Goal: Task Accomplishment & Management: Complete application form

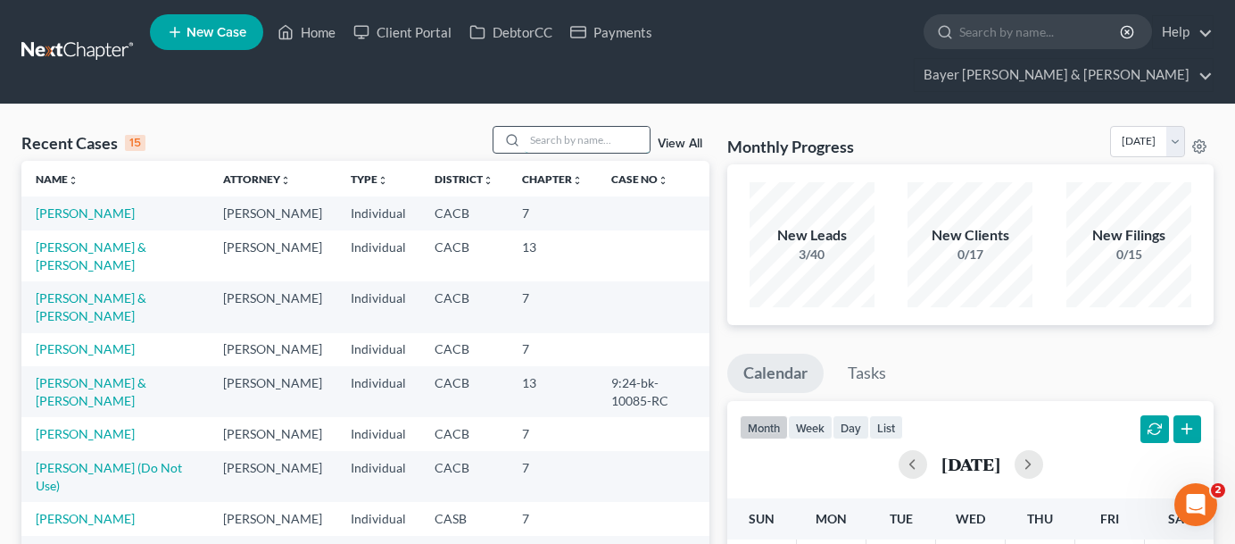
click at [592, 127] on input "search" at bounding box center [587, 140] width 125 height 26
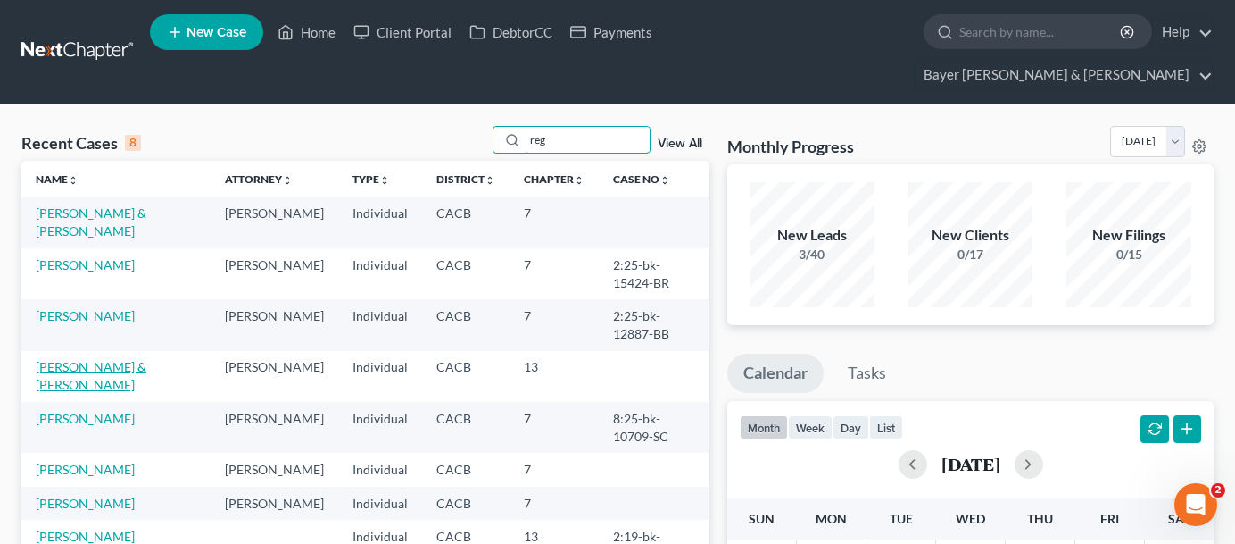
type input "reg"
click at [128, 359] on link "[PERSON_NAME] & [PERSON_NAME]" at bounding box center [91, 375] width 111 height 33
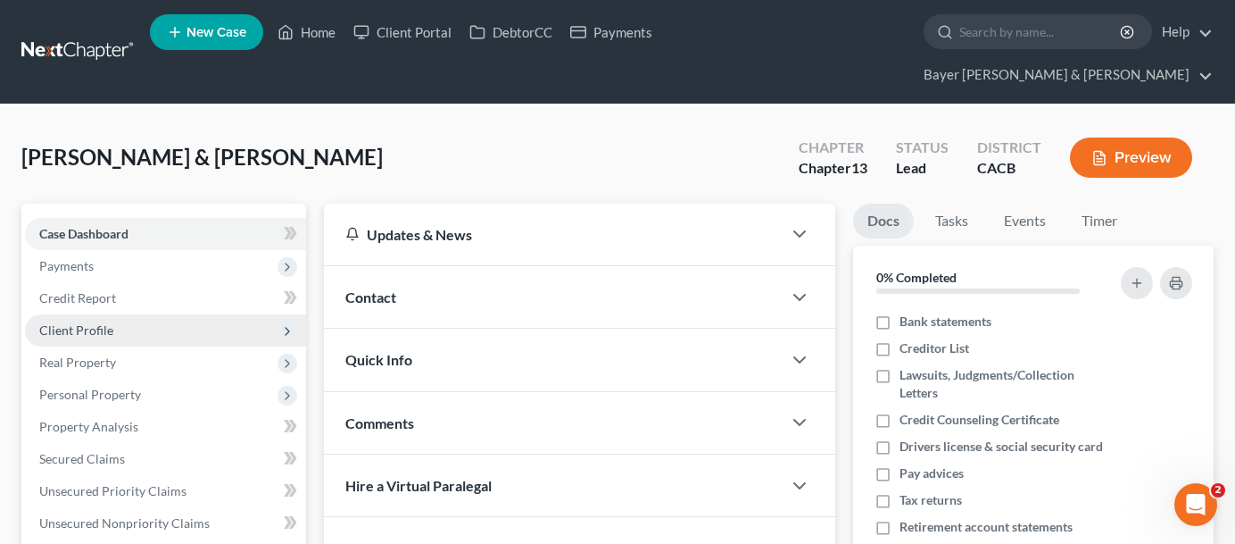
click at [118, 314] on span "Client Profile" at bounding box center [165, 330] width 281 height 32
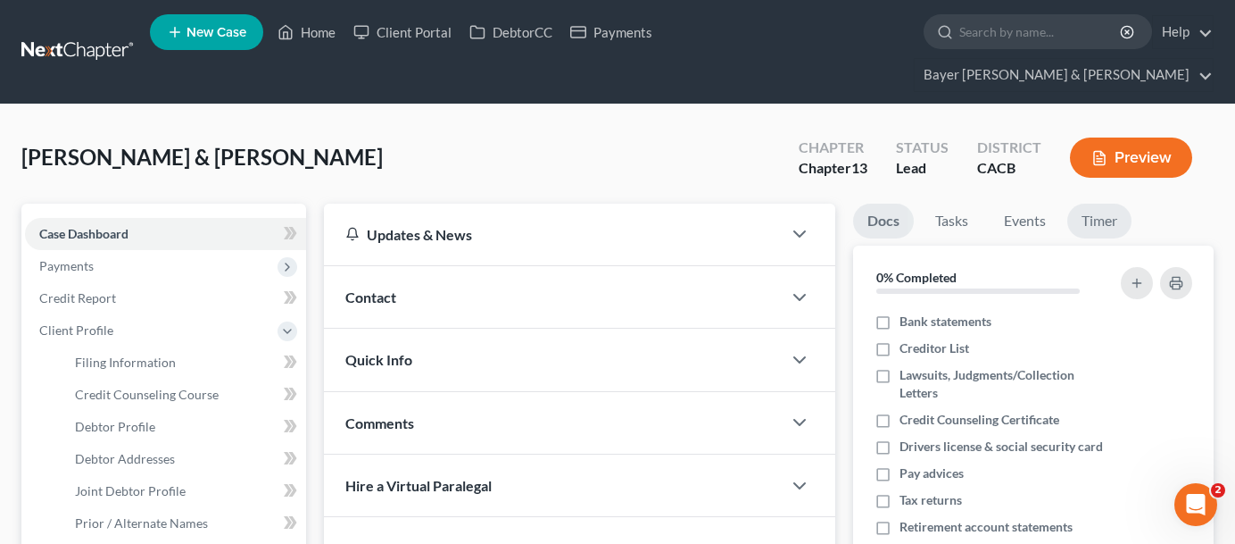
click at [1191, 203] on ul "Docs Tasks Events Timer" at bounding box center [1033, 224] width 361 height 42
click at [114, 354] on span "Filing Information" at bounding box center [125, 361] width 101 height 15
select select "1"
select select "3"
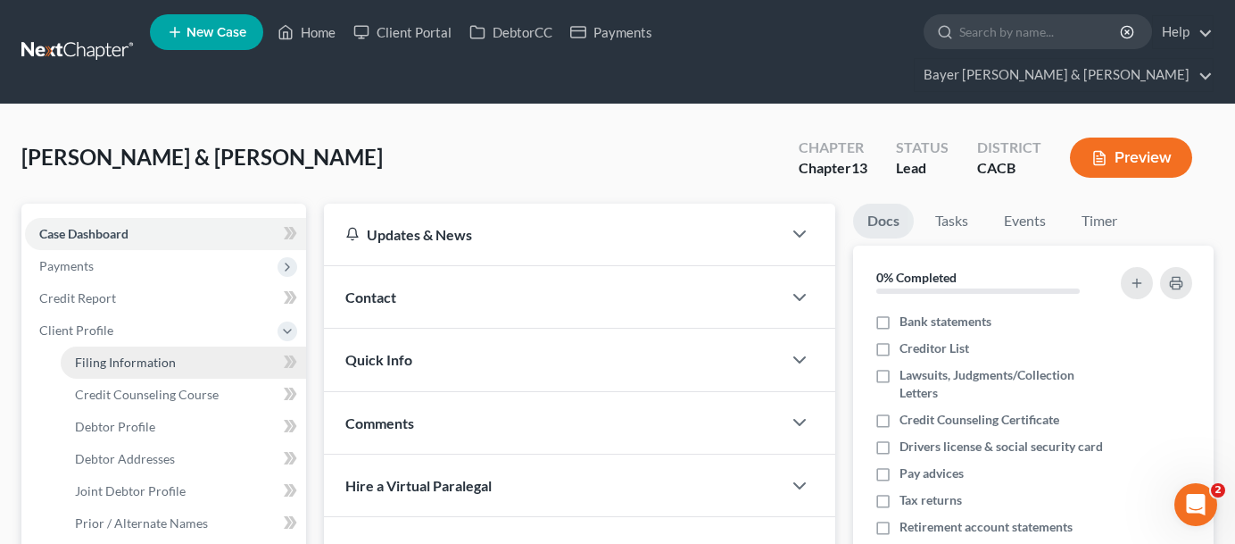
select select "4"
select select "1"
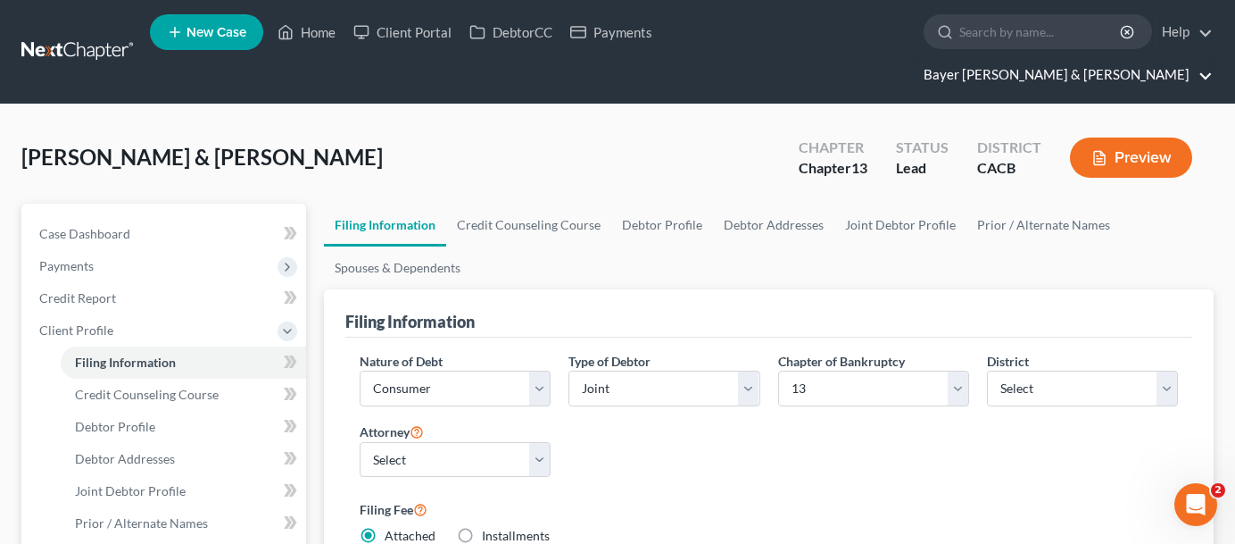
click at [1174, 59] on link "Bayer [PERSON_NAME] & [PERSON_NAME]" at bounding box center [1064, 75] width 298 height 32
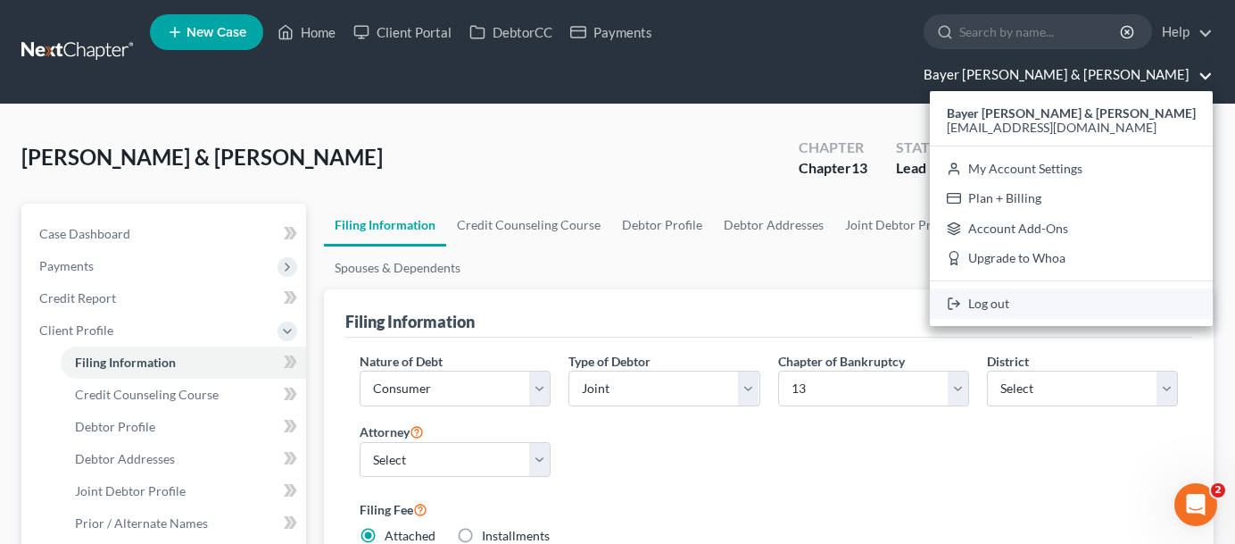
click at [1109, 288] on link "Log out" at bounding box center [1071, 303] width 283 height 30
